Goal: Use online tool/utility: Utilize a website feature to perform a specific function

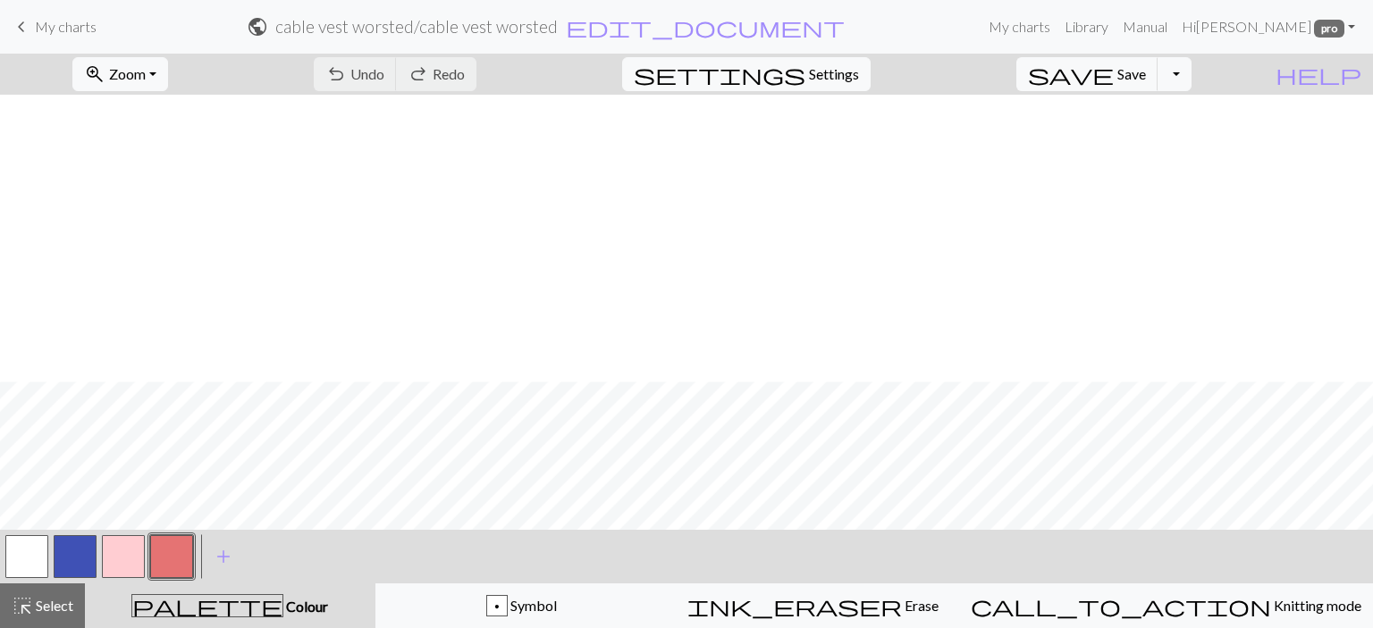
scroll to position [1284, 858]
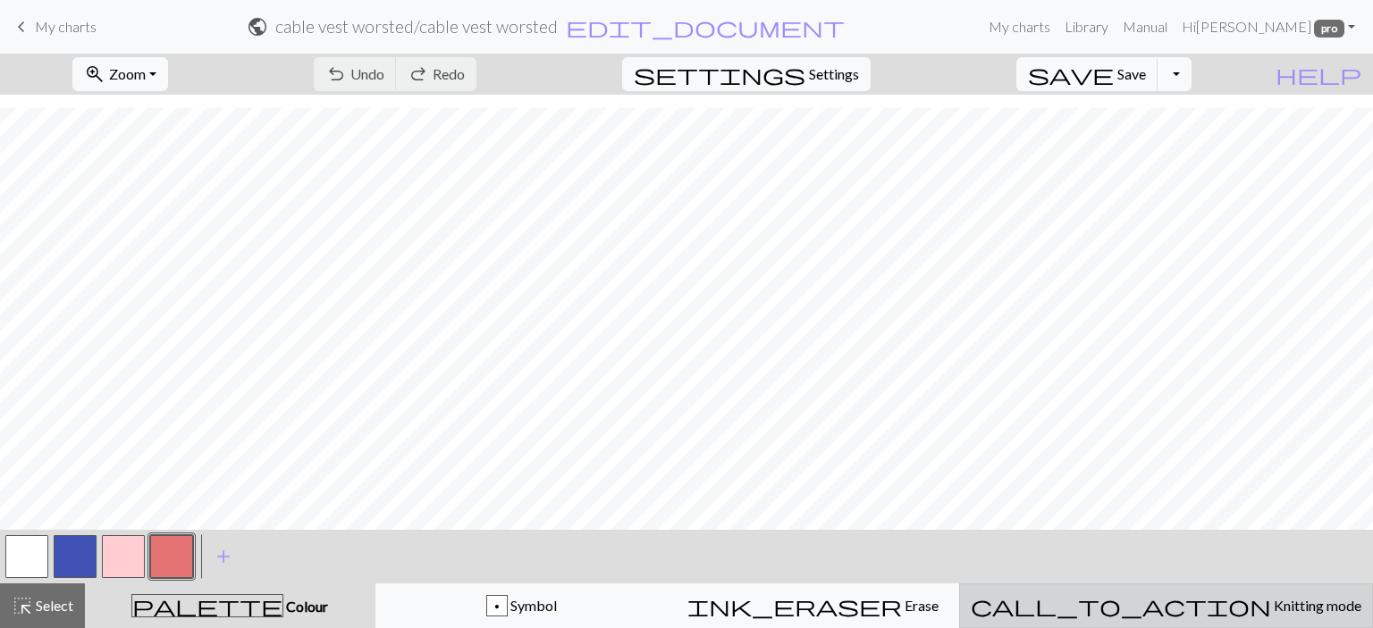
click at [1105, 608] on div "call_to_action Knitting mode Knitting mode" at bounding box center [1166, 605] width 391 height 21
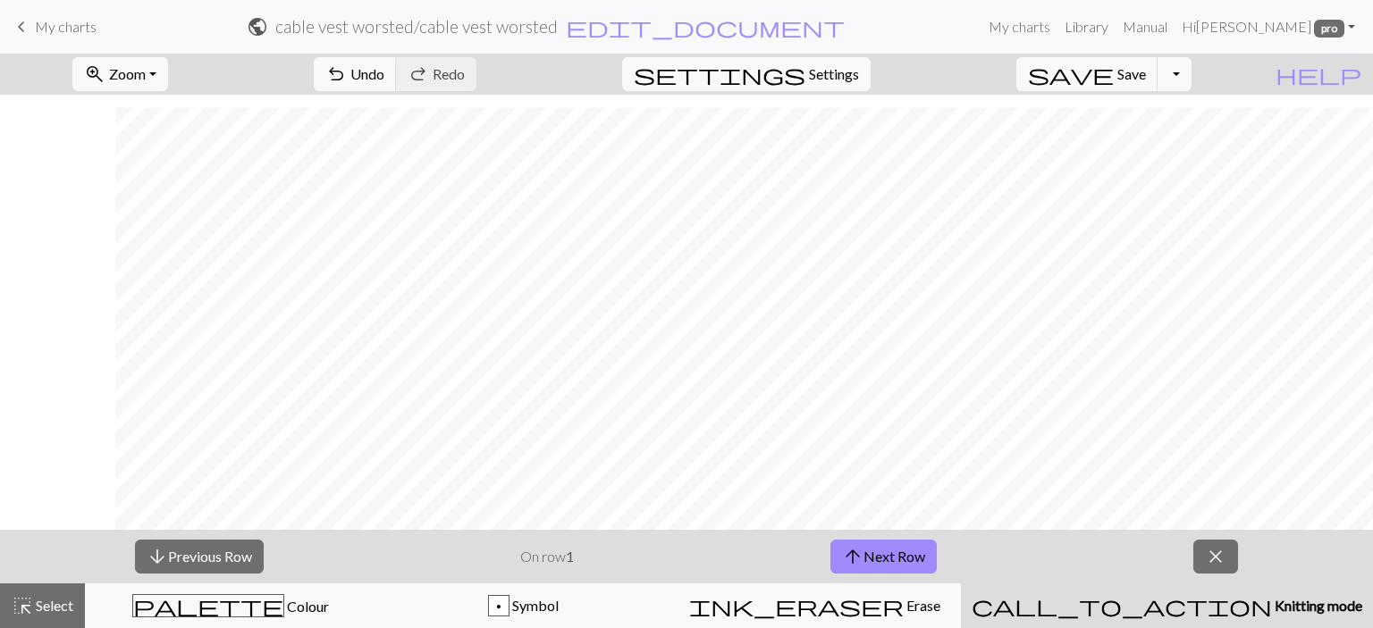
scroll to position [1284, 973]
click at [860, 557] on span "arrow_upward" at bounding box center [852, 556] width 21 height 25
click at [858, 546] on span "arrow_upward" at bounding box center [852, 556] width 21 height 25
click at [880, 543] on button "arrow_upward Next Row" at bounding box center [883, 557] width 106 height 34
click at [1146, 70] on span "Save" at bounding box center [1131, 73] width 29 height 17
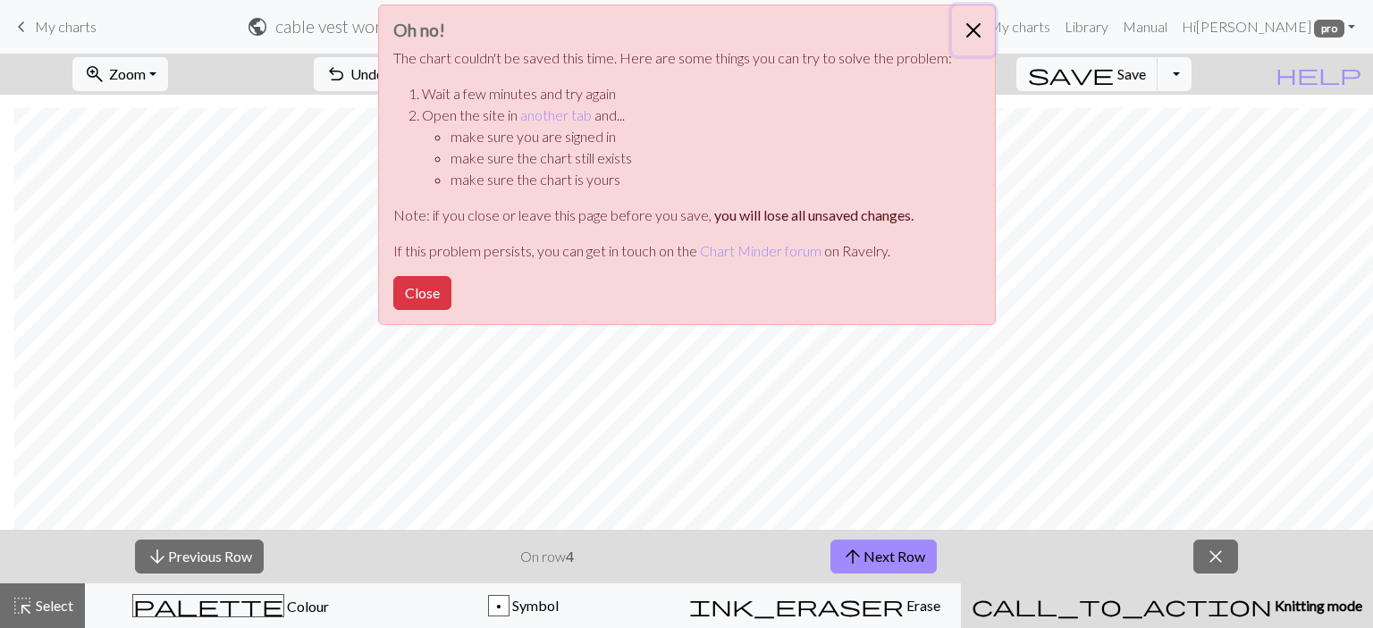
click at [972, 30] on button "Close" at bounding box center [973, 30] width 43 height 50
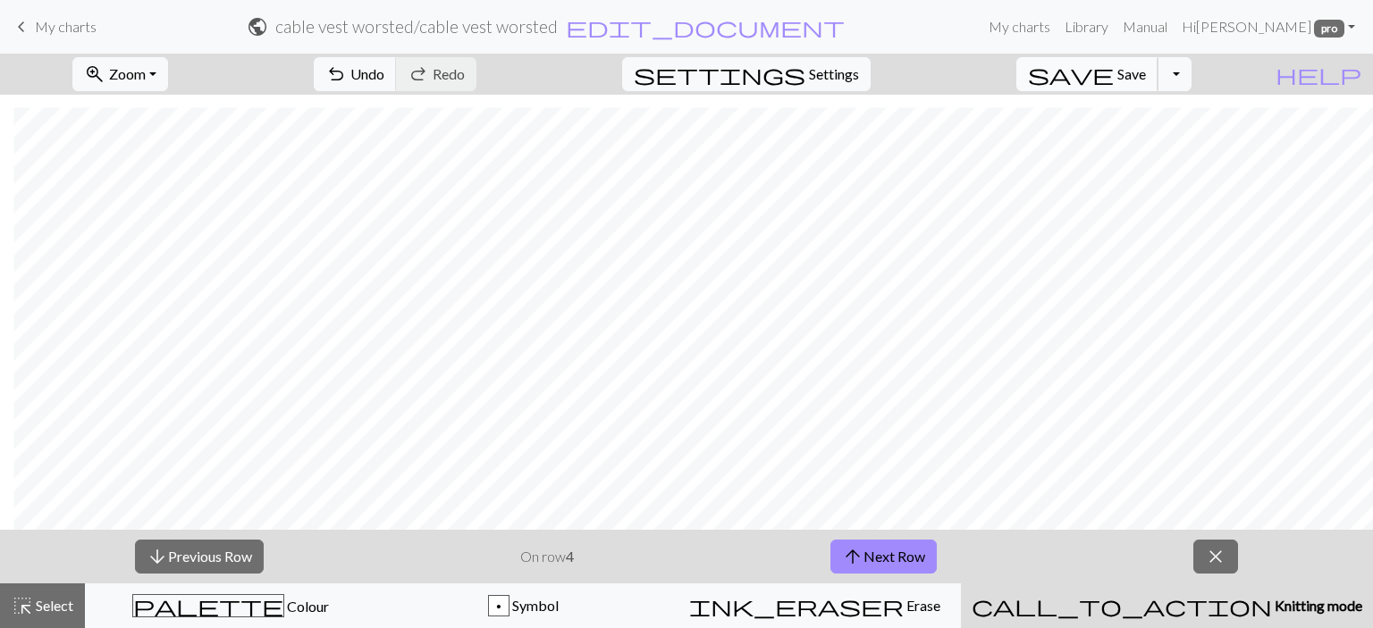
click at [1146, 81] on span "Save" at bounding box center [1131, 73] width 29 height 17
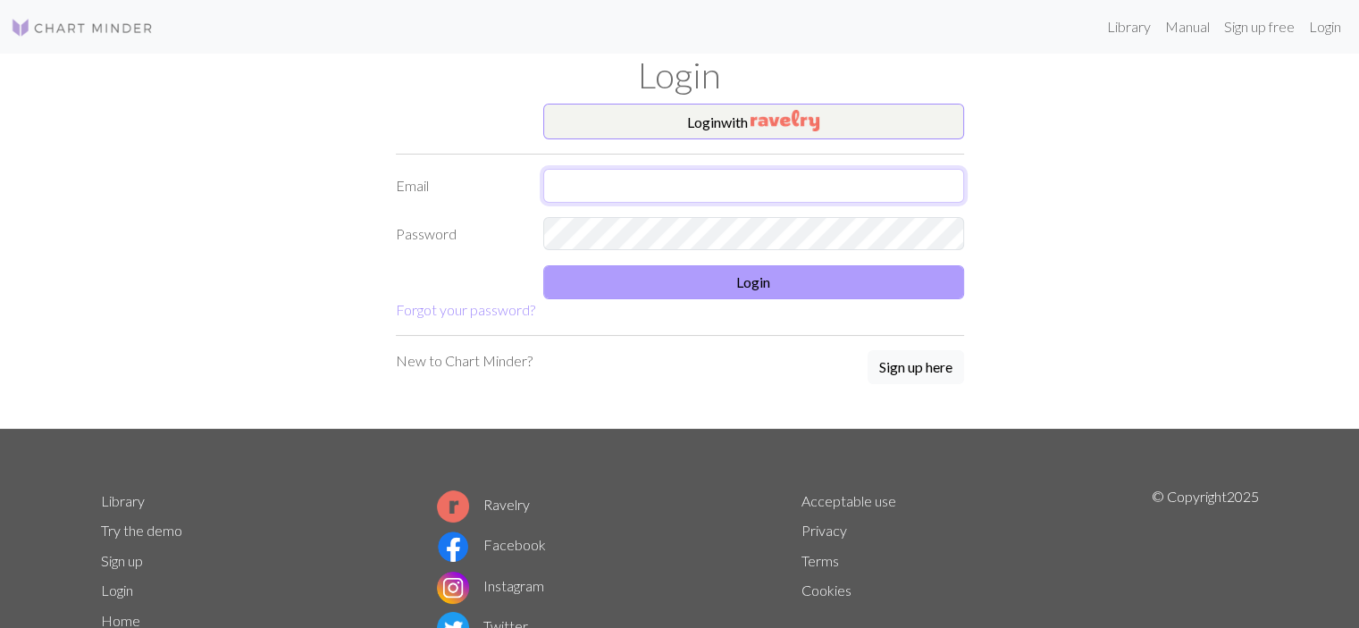
type input "[EMAIL_ADDRESS][DOMAIN_NAME]"
click at [619, 285] on button "Login" at bounding box center [753, 282] width 421 height 34
